Goal: Task Accomplishment & Management: Use online tool/utility

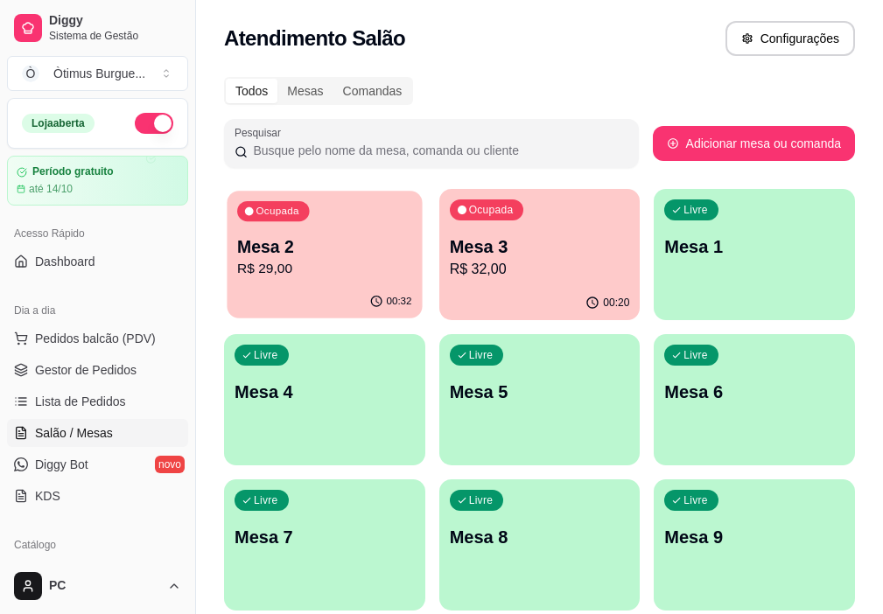
click at [285, 254] on p "Mesa 2" at bounding box center [324, 247] width 174 height 24
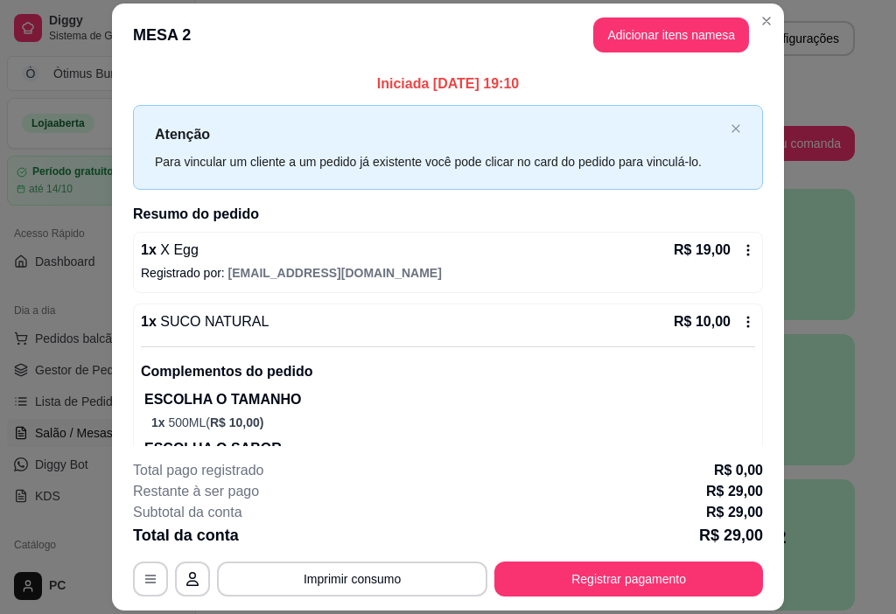
click at [570, 599] on footer "**********" at bounding box center [448, 528] width 672 height 164
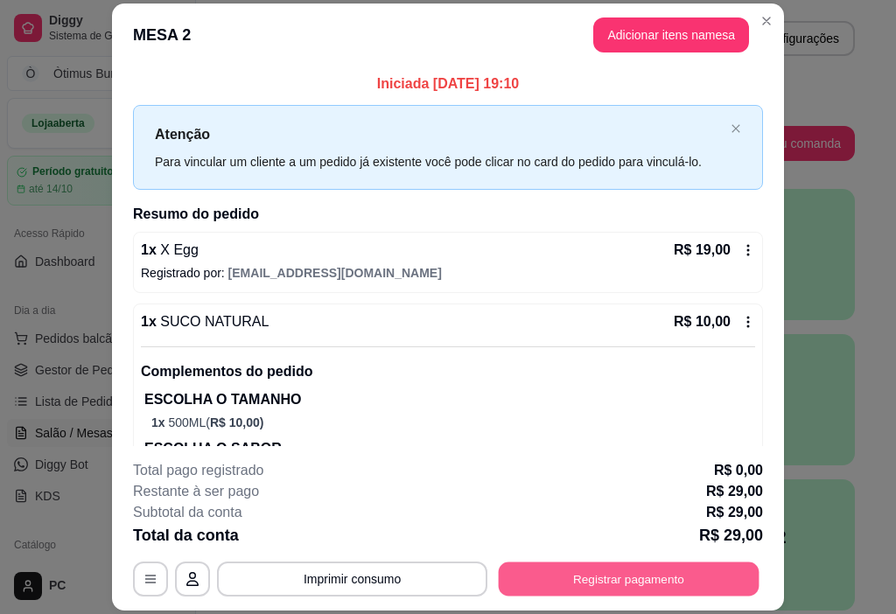
click at [566, 589] on button "Registrar pagamento" at bounding box center [629, 580] width 261 height 34
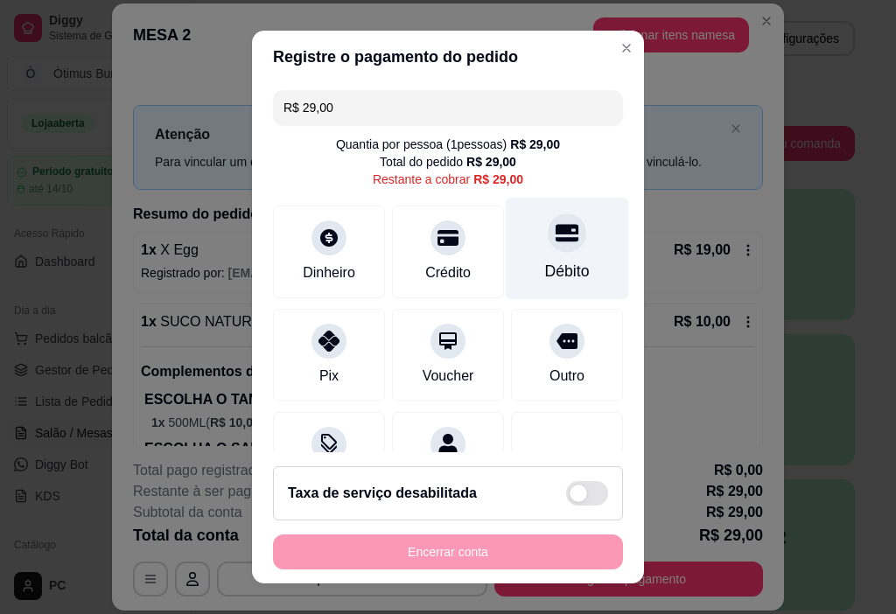
click at [532, 252] on div "Débito" at bounding box center [567, 249] width 123 height 102
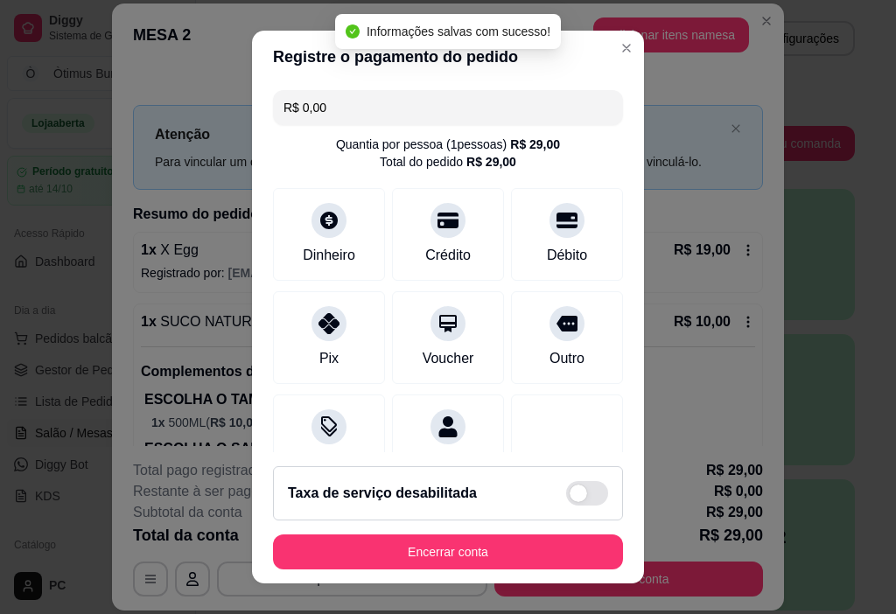
type input "R$ 0,00"
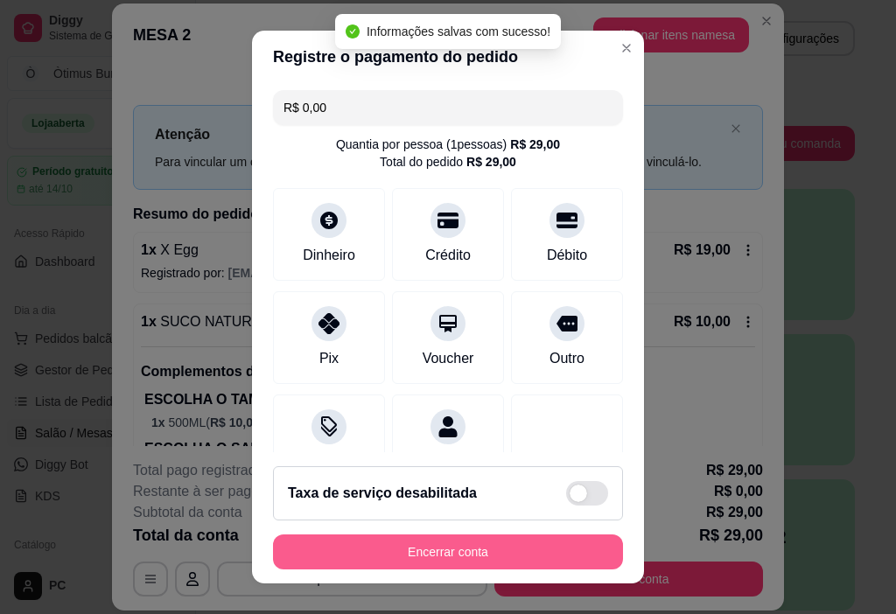
click at [439, 556] on button "Encerrar conta" at bounding box center [448, 552] width 350 height 35
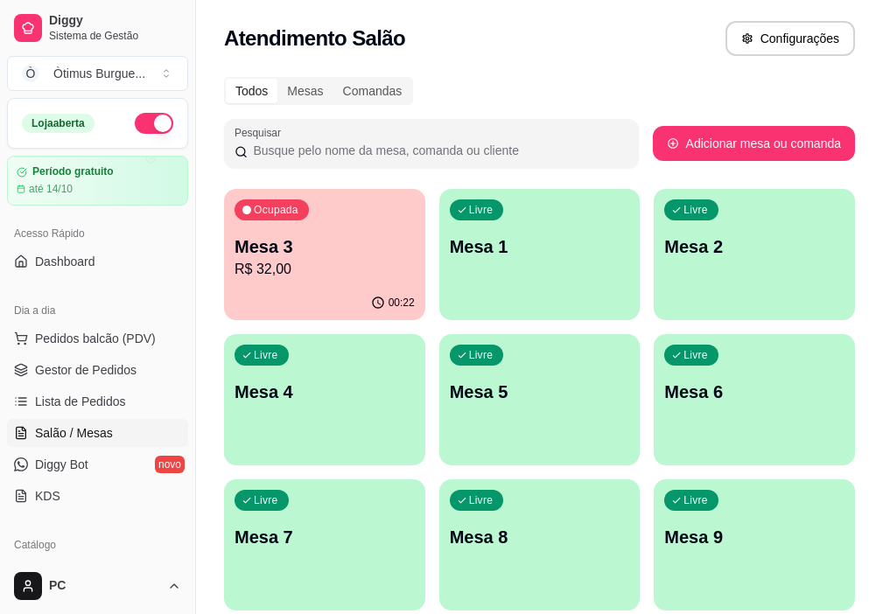
click at [324, 222] on div "Ocupada Mesa 3 R$ 32,00" at bounding box center [324, 237] width 201 height 97
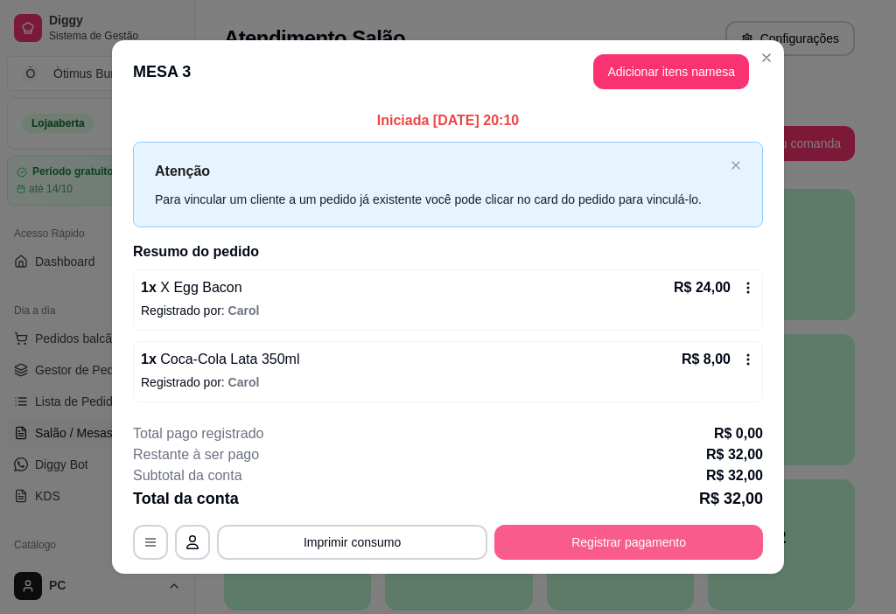
click at [632, 542] on button "Registrar pagamento" at bounding box center [628, 542] width 269 height 35
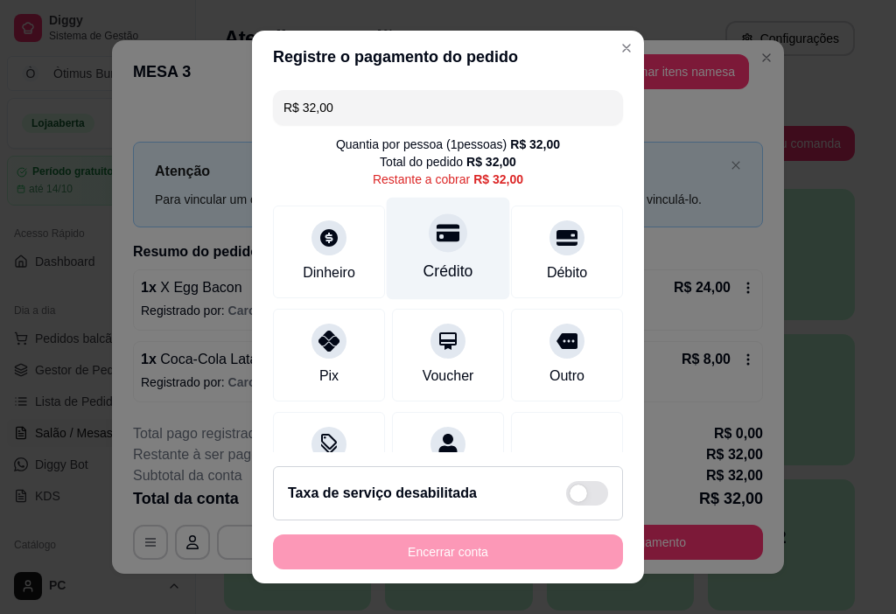
click at [471, 266] on div "Crédito" at bounding box center [448, 249] width 123 height 102
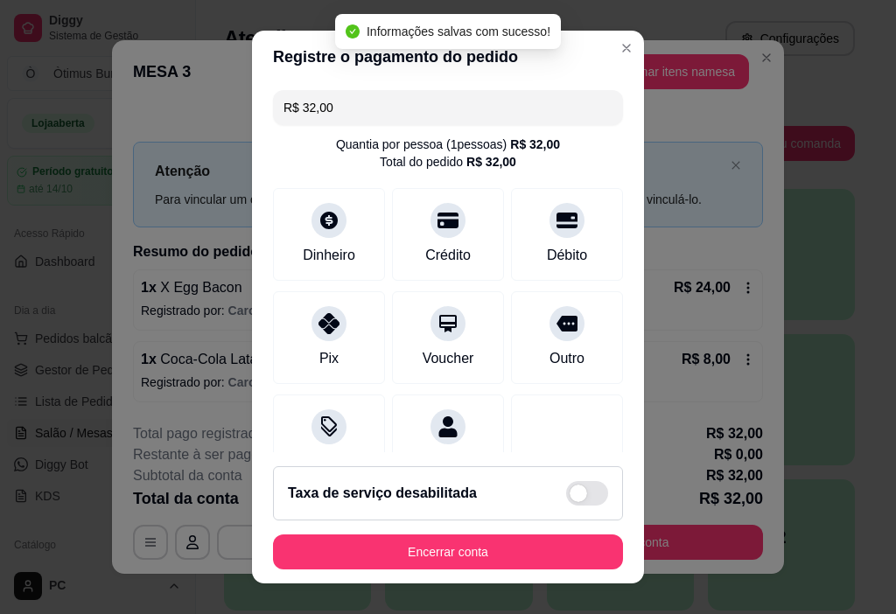
type input "R$ 0,00"
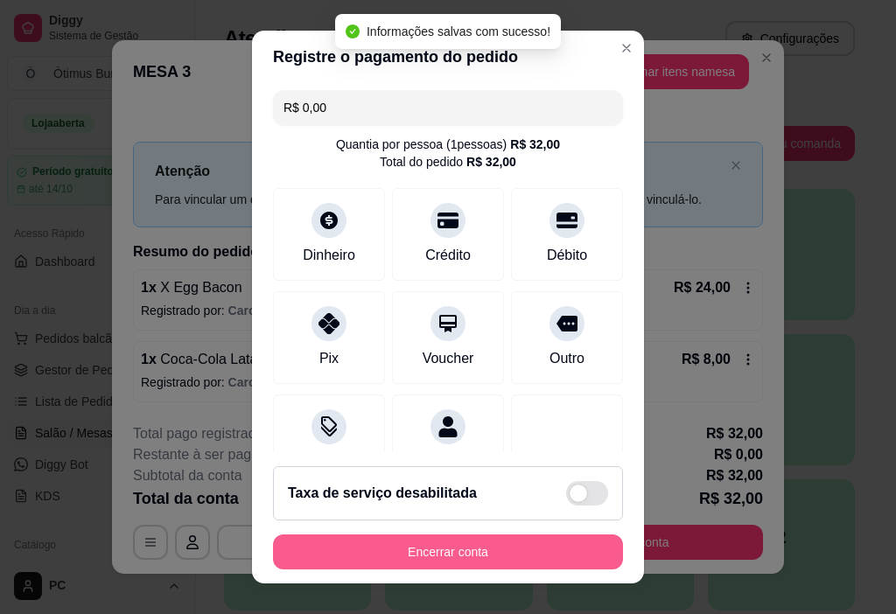
click at [463, 556] on button "Encerrar conta" at bounding box center [448, 552] width 350 height 35
